Goal: Communication & Community: Answer question/provide support

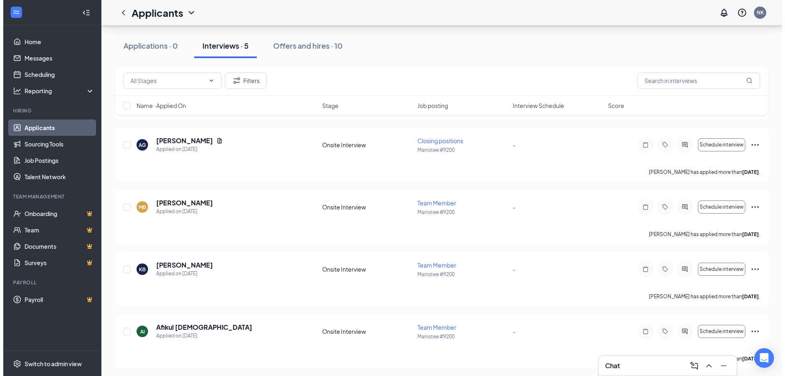
scroll to position [134, 0]
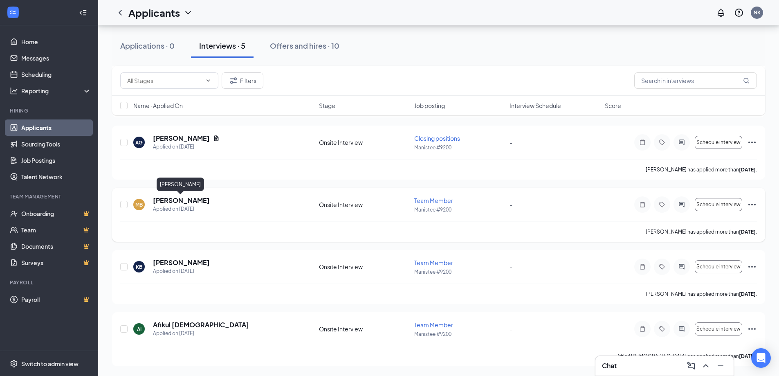
click at [172, 201] on h5 "[PERSON_NAME]" at bounding box center [181, 200] width 57 height 9
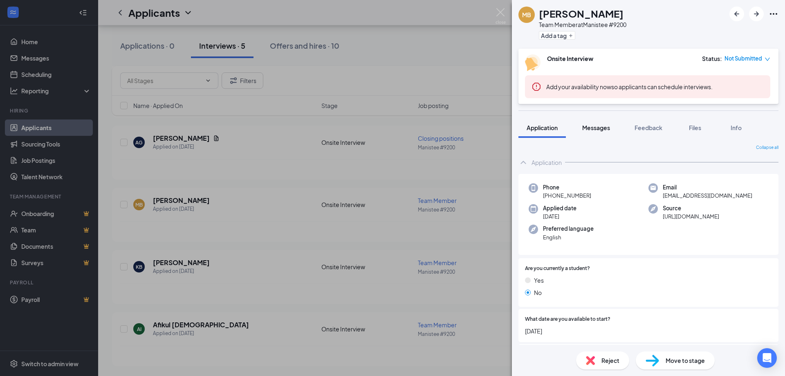
click at [600, 128] on span "Messages" at bounding box center [596, 127] width 28 height 7
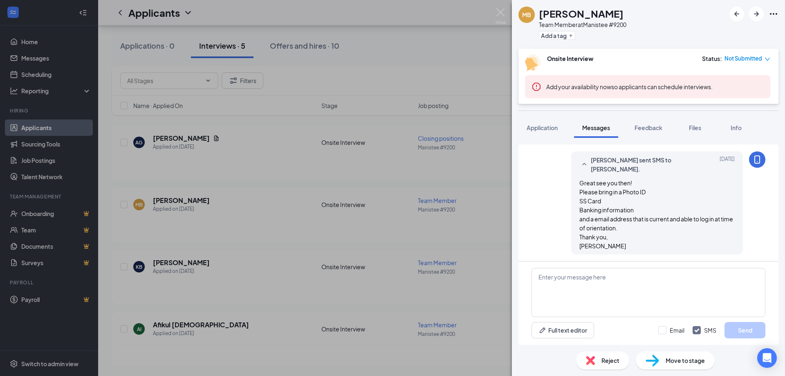
scroll to position [446, 0]
click at [578, 279] on textarea at bounding box center [648, 292] width 234 height 49
type textarea "g"
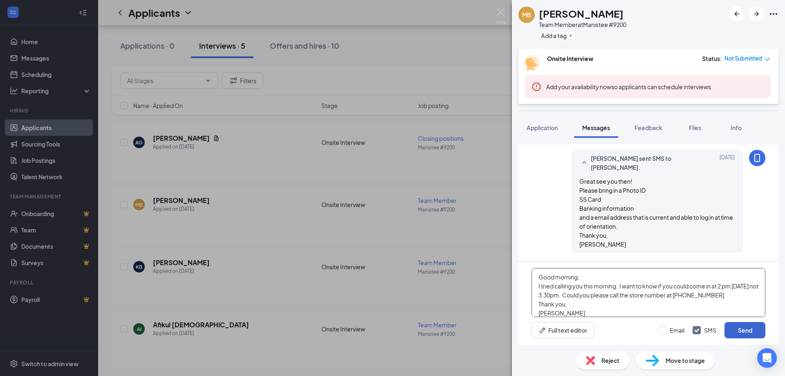
type textarea "Good morning, I tried calling you this morning. I want to know if you could com…"
click at [730, 326] on button "Send" at bounding box center [744, 330] width 41 height 16
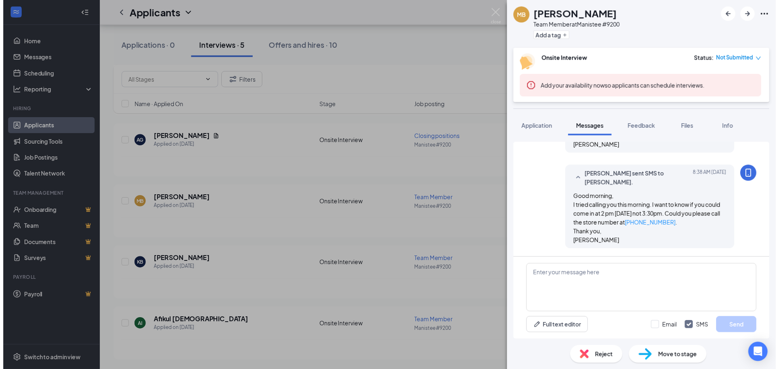
scroll to position [543, 0]
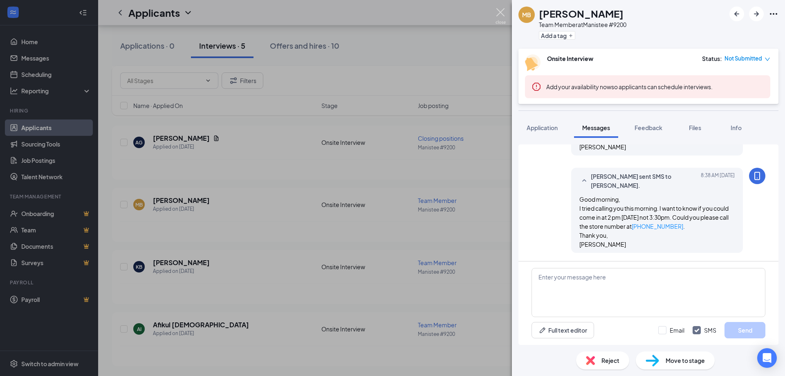
click at [499, 11] on img at bounding box center [500, 16] width 10 height 16
